Goal: Transaction & Acquisition: Purchase product/service

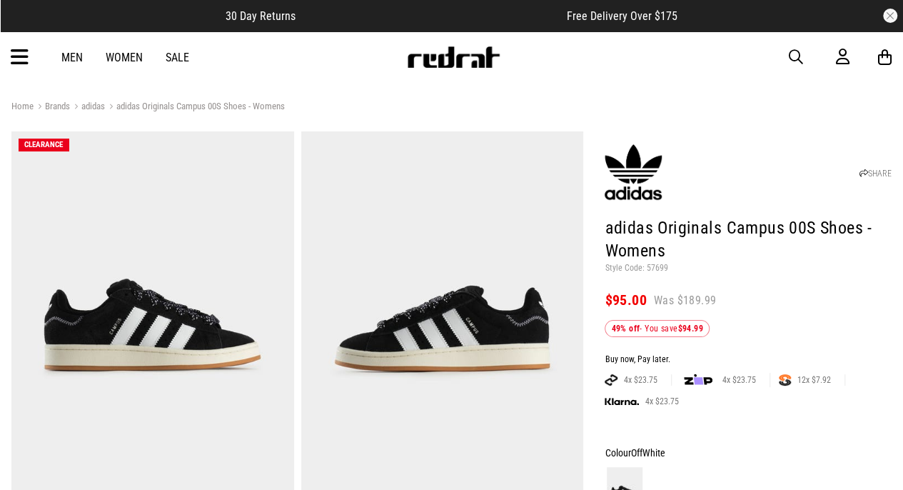
click at [786, 58] on div "Men Women Sale Sign in New Back Footwear Back Mens Back Womens Back Youth & Kid…" at bounding box center [451, 56] width 903 height 51
click at [794, 58] on span "button" at bounding box center [796, 57] width 14 height 17
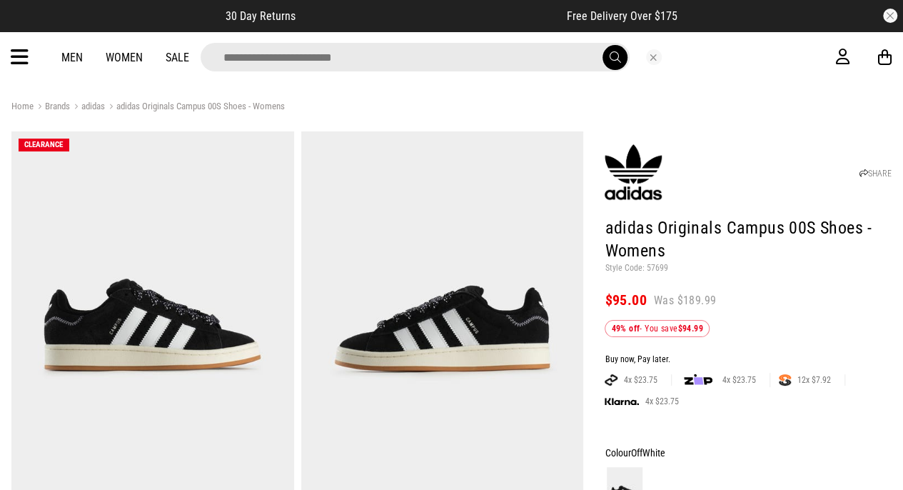
click at [451, 56] on input "search" at bounding box center [415, 57] width 429 height 29
type input "*"
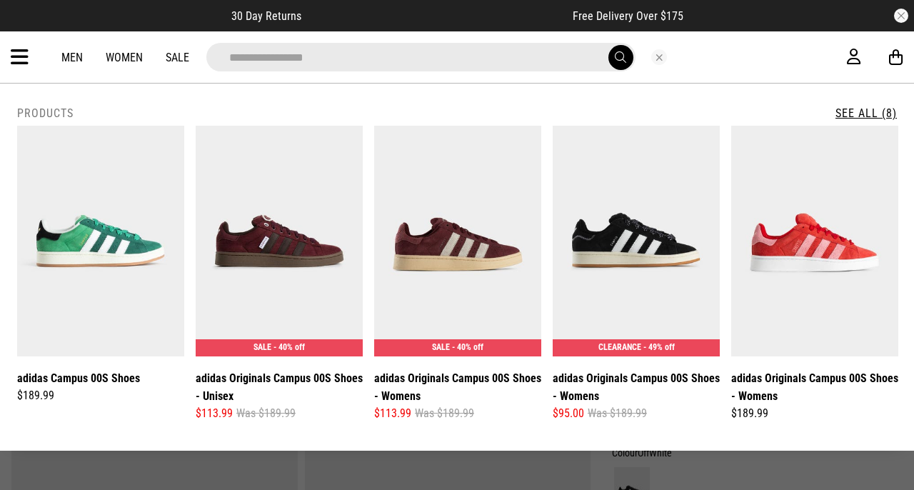
type input "**********"
click at [608, 45] on button "submit" at bounding box center [620, 57] width 25 height 25
